Goal: Task Accomplishment & Management: Use online tool/utility

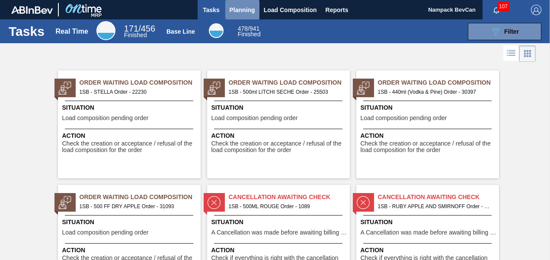
click at [245, 8] on span "Planning" at bounding box center [241, 10] width 25 height 10
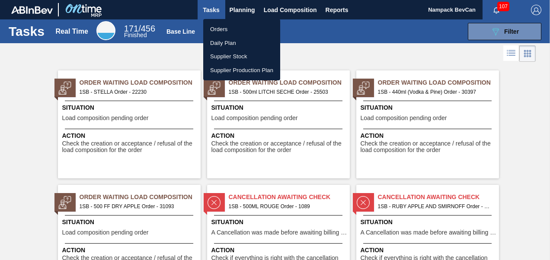
click at [225, 30] on li "Orders" at bounding box center [241, 29] width 77 height 14
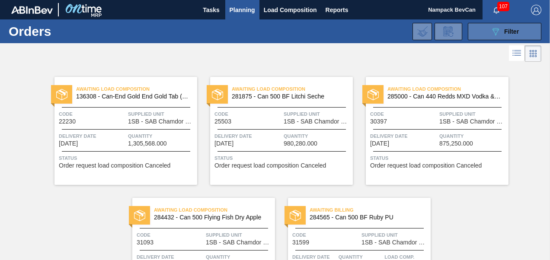
click at [494, 29] on icon "089F7B8B-B2A5-4AFE-B5C0-19BA573D28AC" at bounding box center [495, 31] width 10 height 10
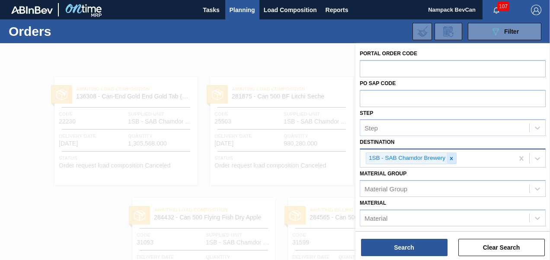
click at [452, 158] on icon at bounding box center [451, 159] width 6 height 6
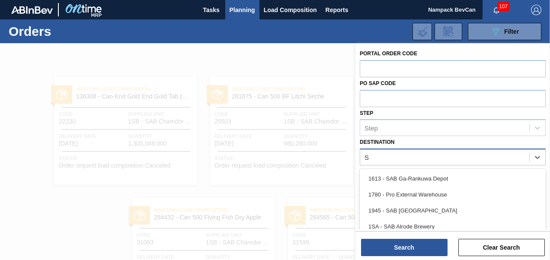
scroll to position [41, 0]
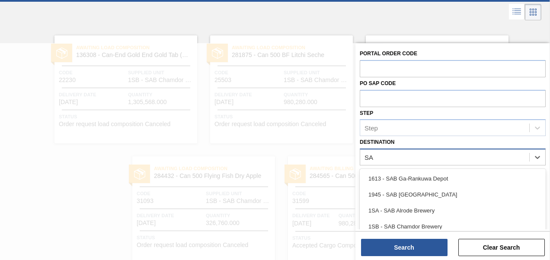
type input "S"
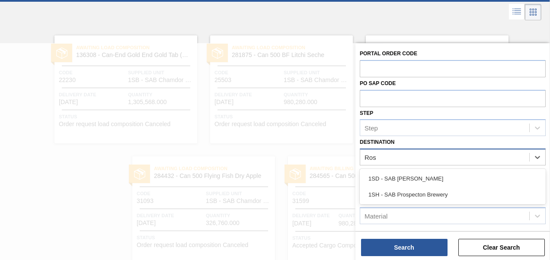
type input "[PERSON_NAME]"
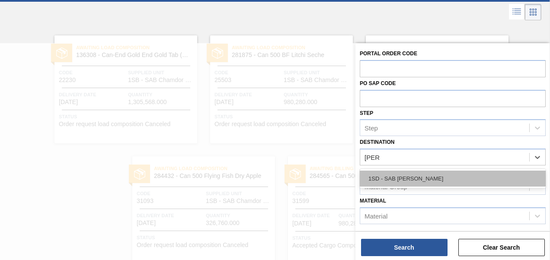
click at [413, 179] on div "1SD - SAB [PERSON_NAME]" at bounding box center [453, 179] width 186 height 16
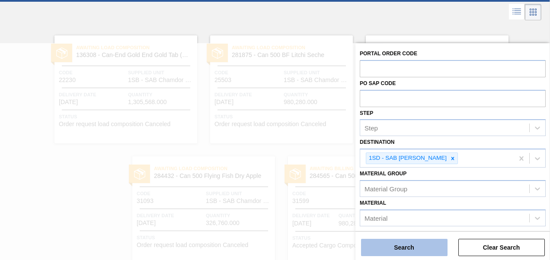
click at [416, 249] on button "Search" at bounding box center [404, 247] width 86 height 17
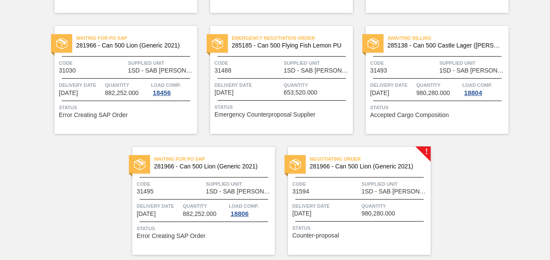
scroll to position [440, 0]
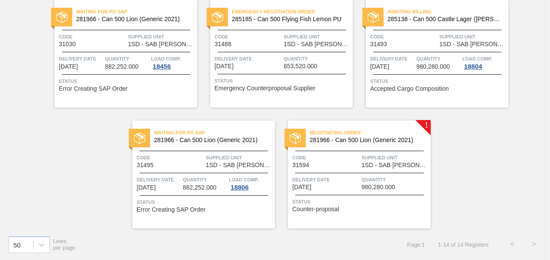
click at [352, 169] on div "Negotiating Order 281966 - Can 500 Lion (Generic 2021) Code 31594 Supplied Unit…" at bounding box center [359, 175] width 143 height 108
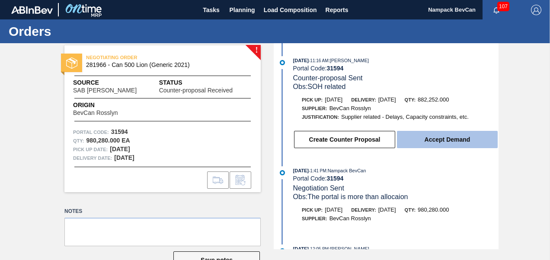
click at [438, 144] on button "Accept Demand" at bounding box center [447, 139] width 101 height 17
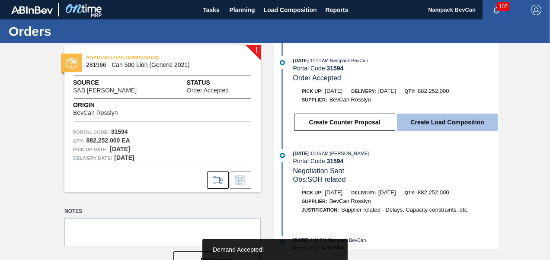
click at [446, 126] on button "Create Load Composition" at bounding box center [447, 122] width 101 height 17
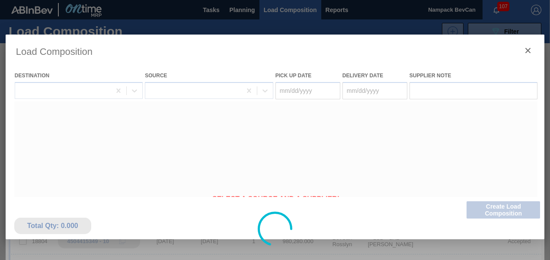
type Date "[DATE]"
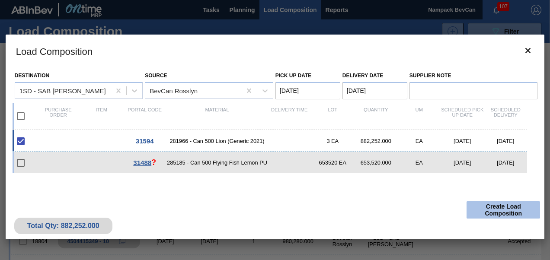
click at [513, 213] on button "Create Load Composition" at bounding box center [502, 209] width 73 height 17
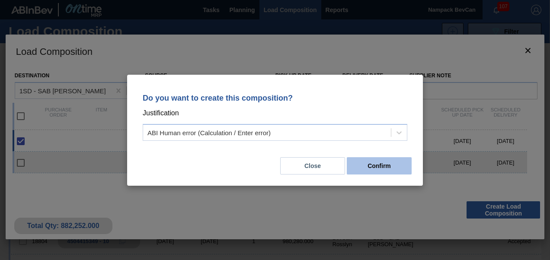
click at [372, 167] on button "Confirm" at bounding box center [379, 165] width 65 height 17
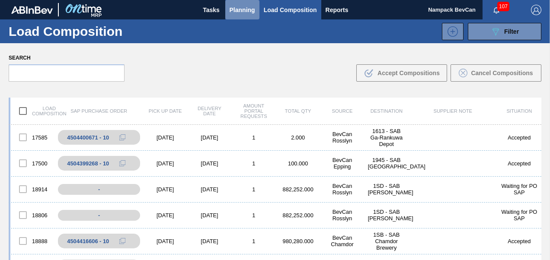
click at [234, 12] on span "Planning" at bounding box center [241, 10] width 25 height 10
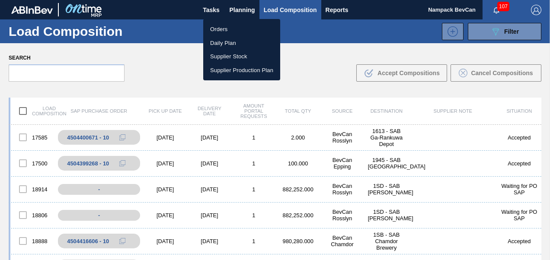
click at [223, 29] on li "Orders" at bounding box center [241, 29] width 77 height 14
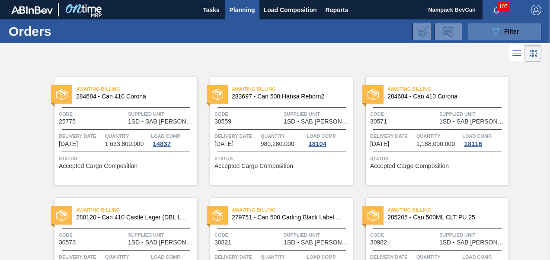
click at [498, 30] on icon "089F7B8B-B2A5-4AFE-B5C0-19BA573D28AC" at bounding box center [495, 31] width 10 height 10
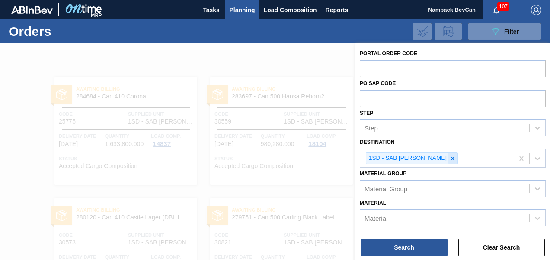
click at [451, 157] on icon at bounding box center [452, 158] width 3 height 3
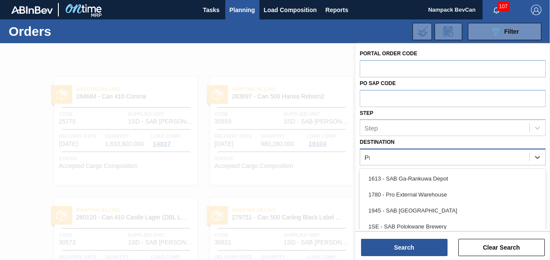
type input "Pro"
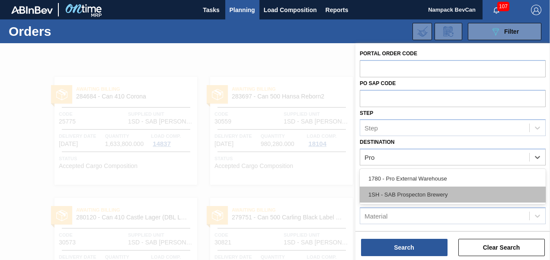
click at [433, 195] on div "1SH - SAB Prospecton Brewery" at bounding box center [453, 195] width 186 height 16
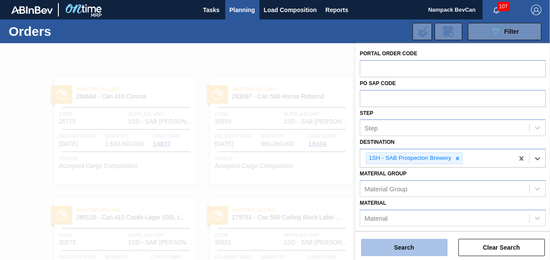
click at [417, 245] on button "Search" at bounding box center [404, 247] width 86 height 17
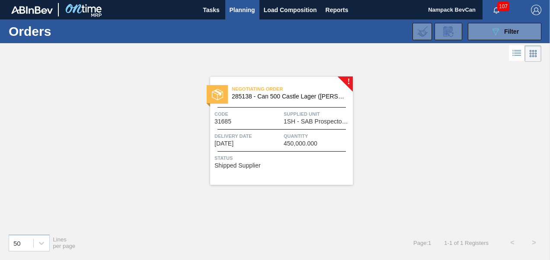
click at [279, 120] on div "Code 31685" at bounding box center [247, 117] width 67 height 15
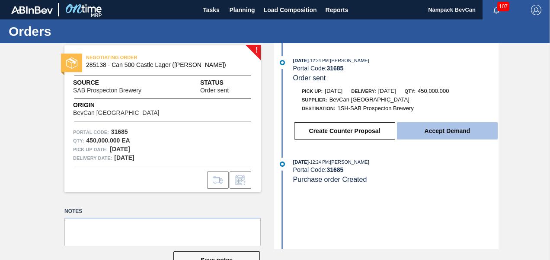
click at [451, 132] on button "Accept Demand" at bounding box center [447, 130] width 101 height 17
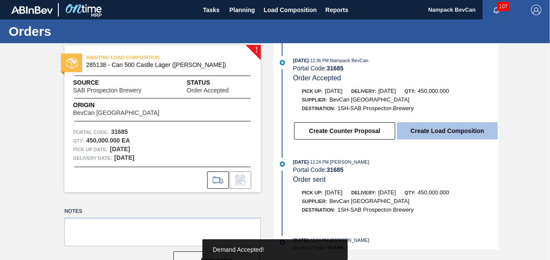
click at [452, 130] on button "Create Load Composition" at bounding box center [447, 130] width 101 height 17
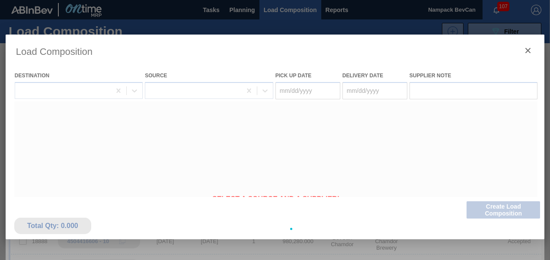
type Date "[DATE]"
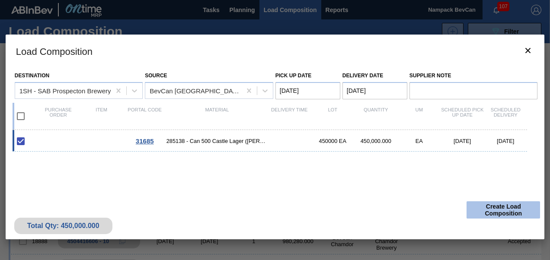
click at [496, 208] on button "Create Load Composition" at bounding box center [502, 209] width 73 height 17
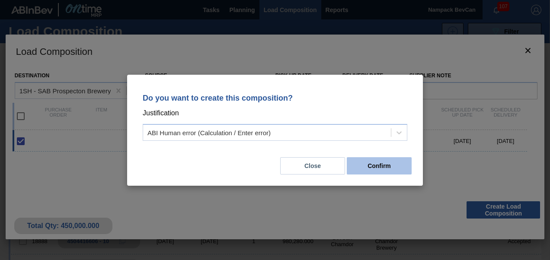
click at [375, 163] on button "Confirm" at bounding box center [379, 165] width 65 height 17
